Goal: Task Accomplishment & Management: Use online tool/utility

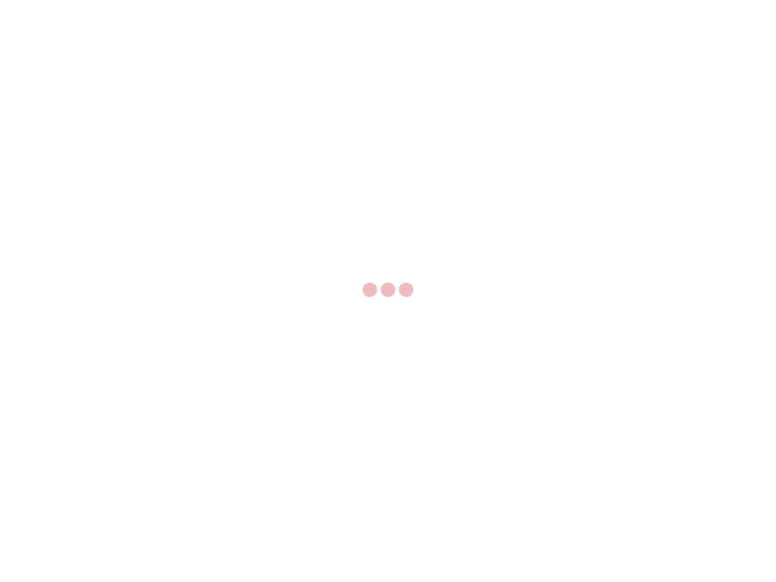
select select "US"
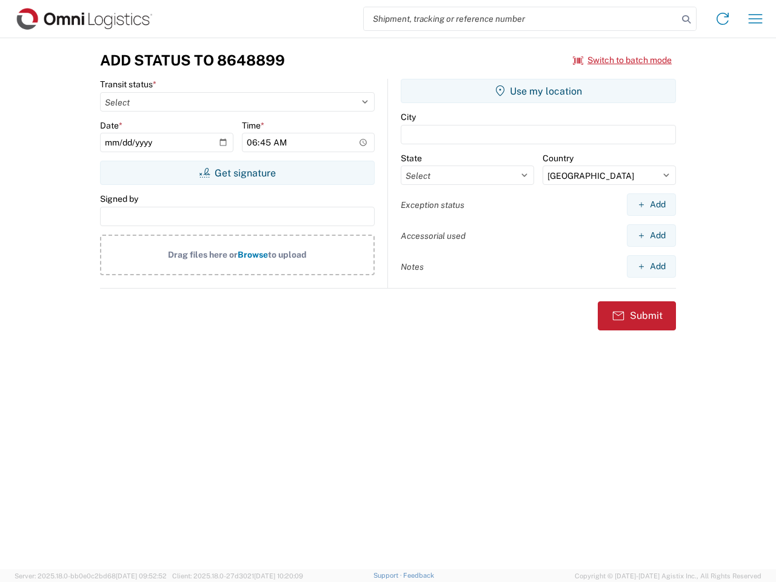
click at [521, 19] on input "search" at bounding box center [521, 18] width 314 height 23
click at [686, 19] on icon at bounding box center [686, 19] width 17 height 17
click at [723, 19] on icon at bounding box center [722, 18] width 19 height 19
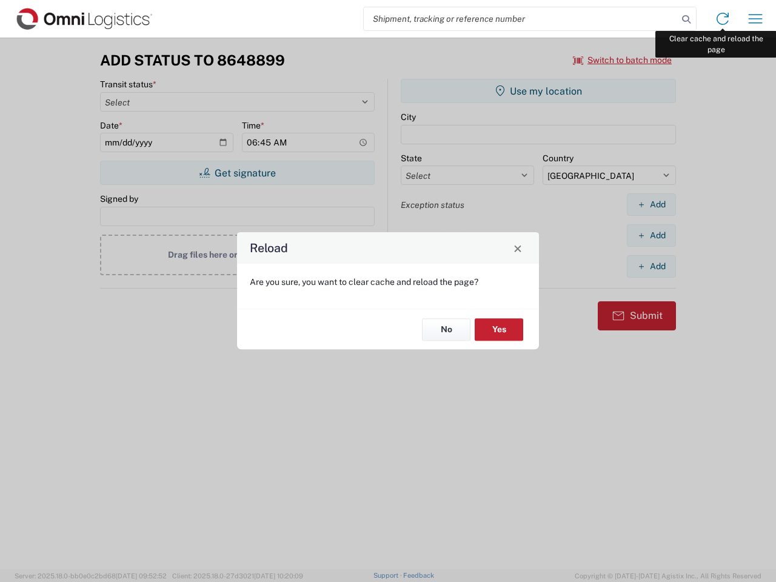
click at [755, 19] on div "Reload Are you sure, you want to clear cache and reload the page? No Yes" at bounding box center [388, 291] width 776 height 582
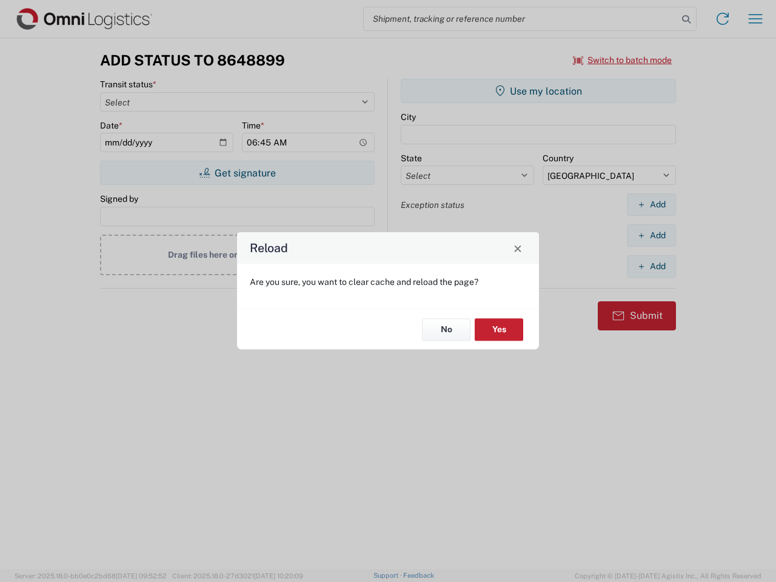
click at [623, 60] on div "Reload Are you sure, you want to clear cache and reload the page? No Yes" at bounding box center [388, 291] width 776 height 582
click at [237, 173] on div "Reload Are you sure, you want to clear cache and reload the page? No Yes" at bounding box center [388, 291] width 776 height 582
click at [538, 91] on div "Reload Are you sure, you want to clear cache and reload the page? No Yes" at bounding box center [388, 291] width 776 height 582
click at [651, 204] on div "Reload Are you sure, you want to clear cache and reload the page? No Yes" at bounding box center [388, 291] width 776 height 582
click at [651, 235] on div "Reload Are you sure, you want to clear cache and reload the page? No Yes" at bounding box center [388, 291] width 776 height 582
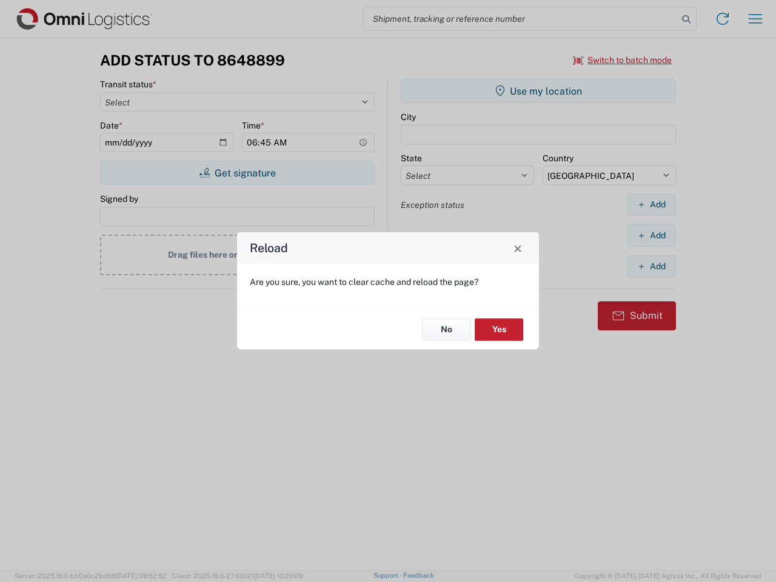
click at [651, 266] on div "Reload Are you sure, you want to clear cache and reload the page? No Yes" at bounding box center [388, 291] width 776 height 582
